Goal: Find specific page/section: Find specific page/section

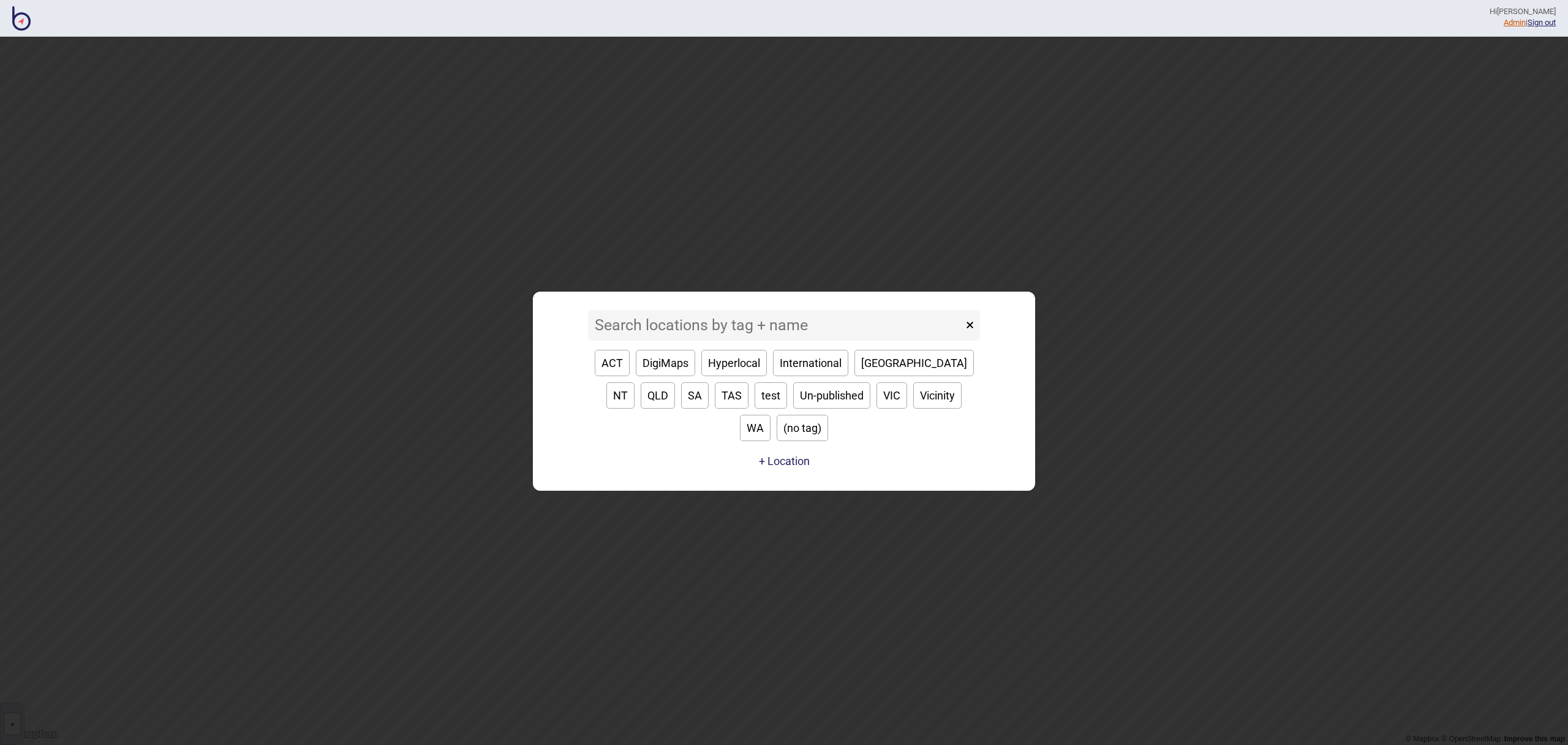
click at [1507, 21] on link "Admin" at bounding box center [1514, 22] width 22 height 10
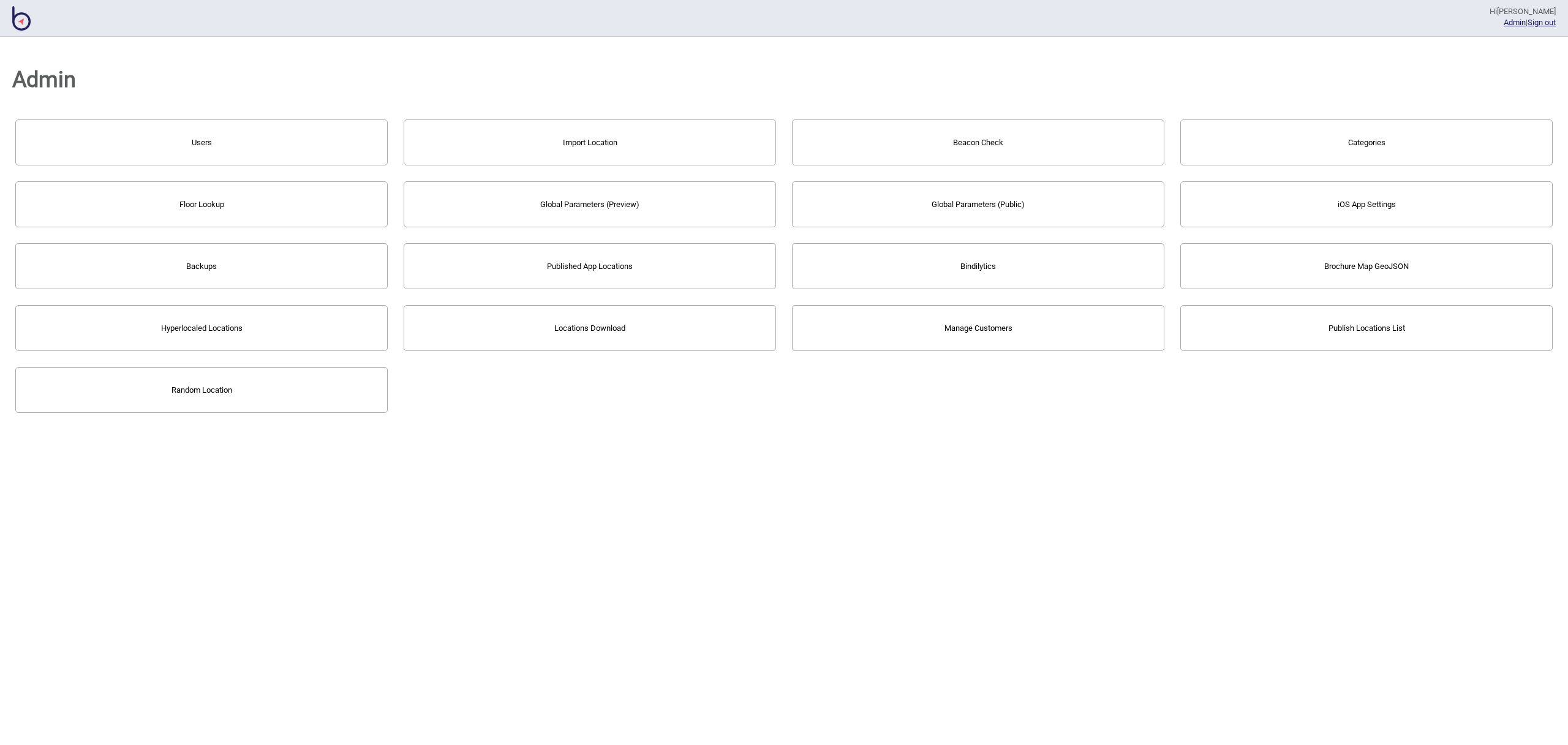
click at [1054, 272] on button "Bindilytics" at bounding box center [978, 266] width 372 height 46
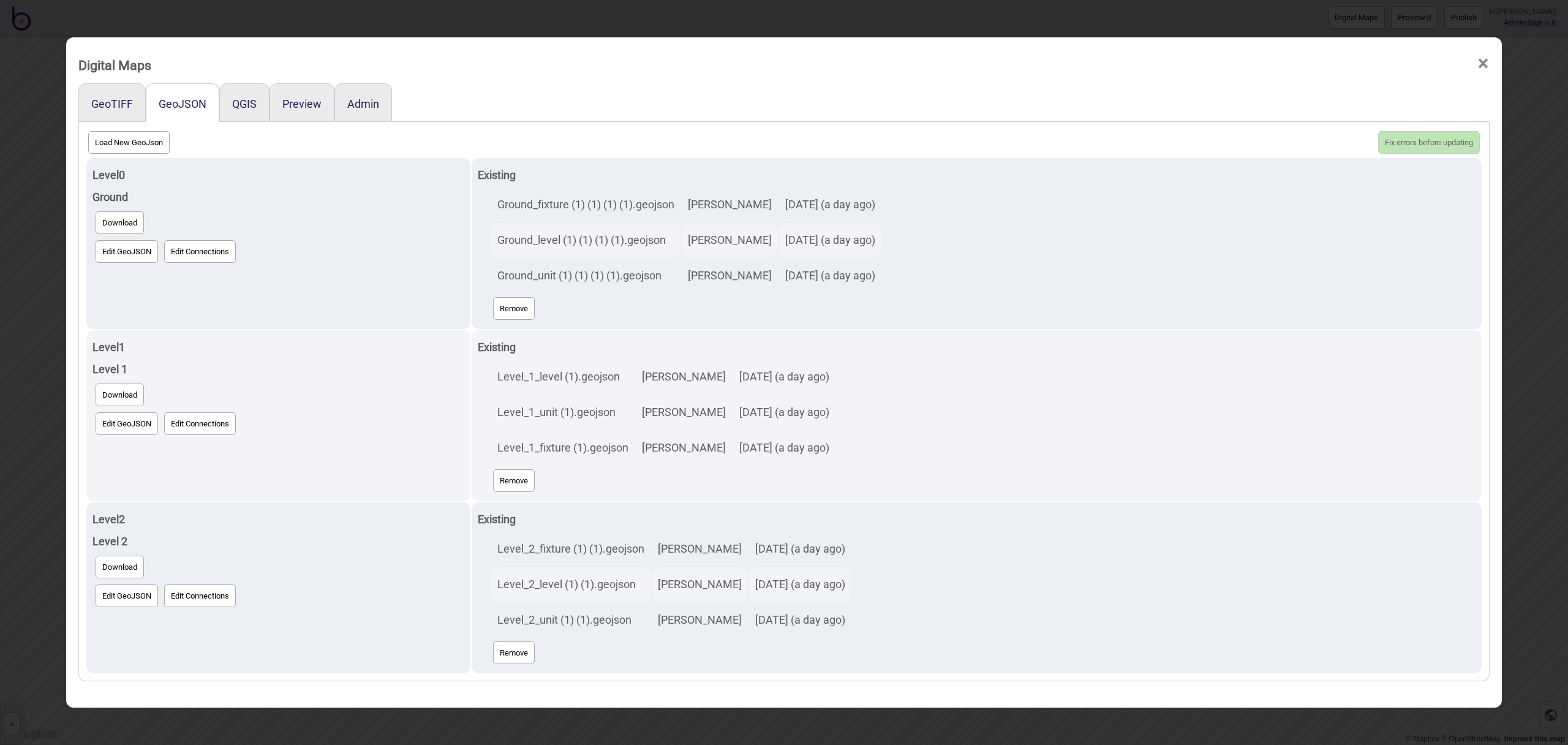
click at [1480, 62] on span "×" at bounding box center [1482, 63] width 12 height 40
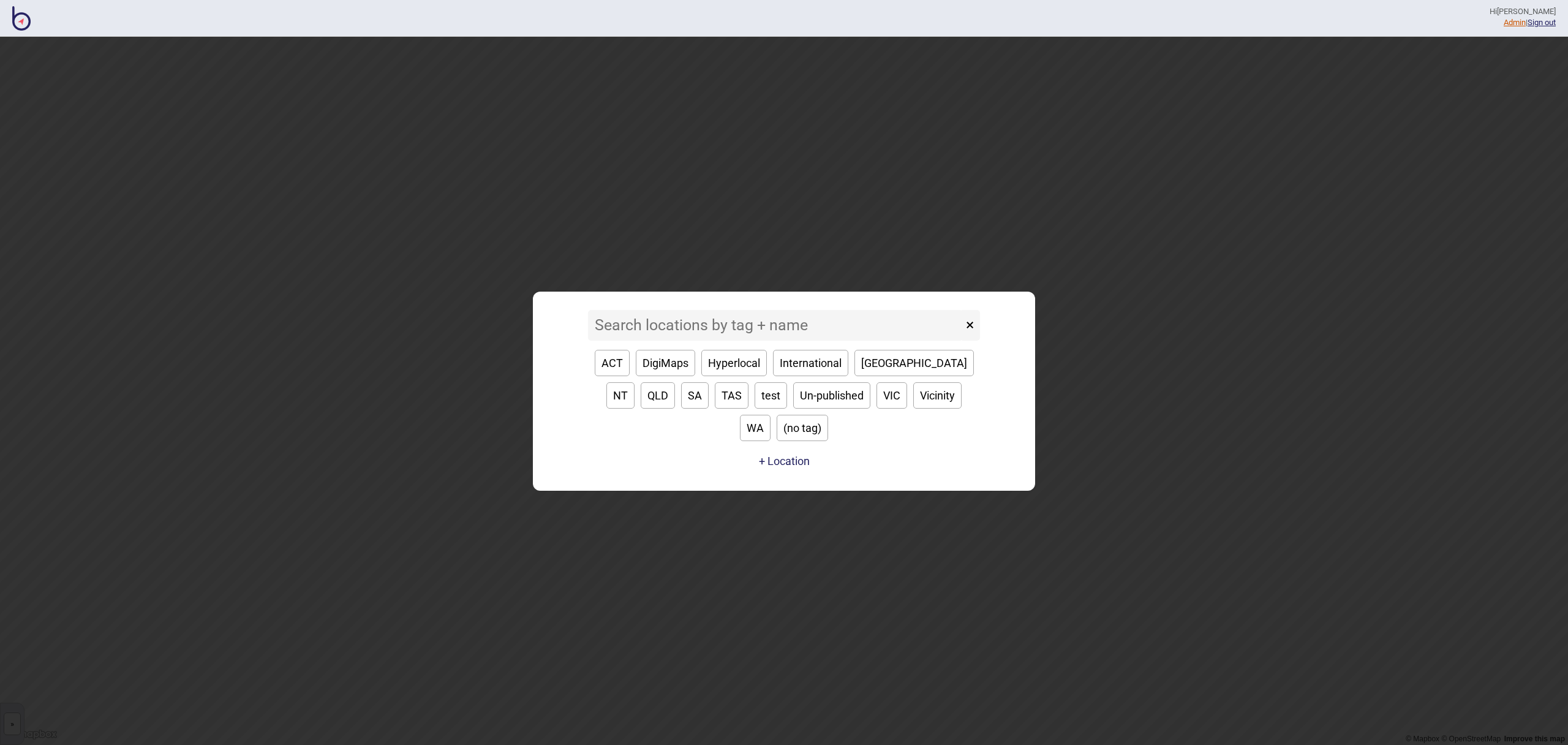
click at [1512, 24] on link "Admin" at bounding box center [1514, 22] width 22 height 10
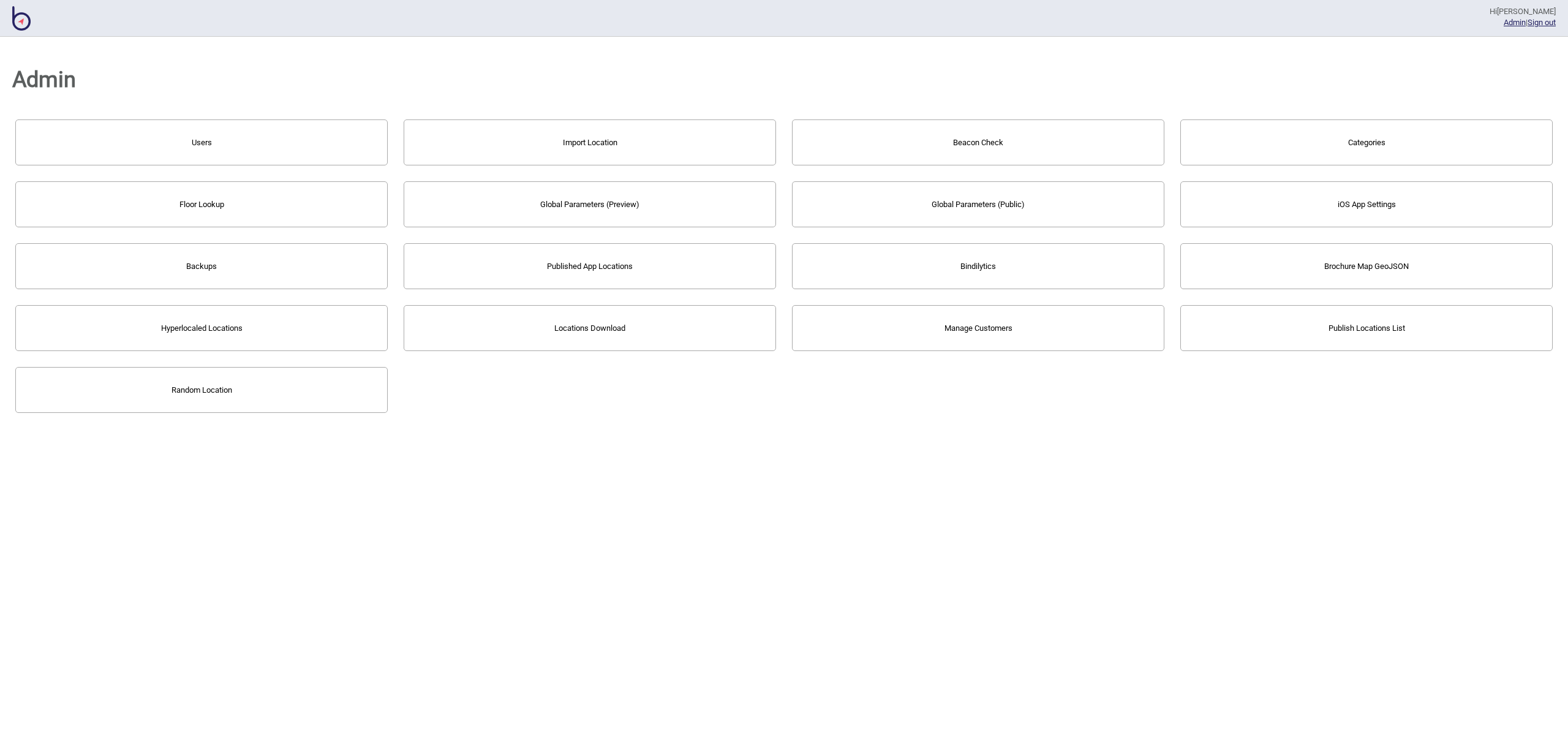
click at [945, 272] on button "Bindilytics" at bounding box center [978, 266] width 372 height 46
